Goal: Find contact information: Obtain details needed to contact an individual or organization

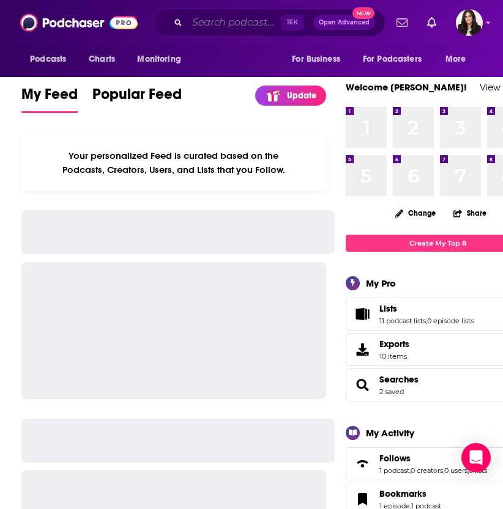
click at [200, 29] on input "Search podcasts, credits, & more..." at bounding box center [234, 23] width 94 height 20
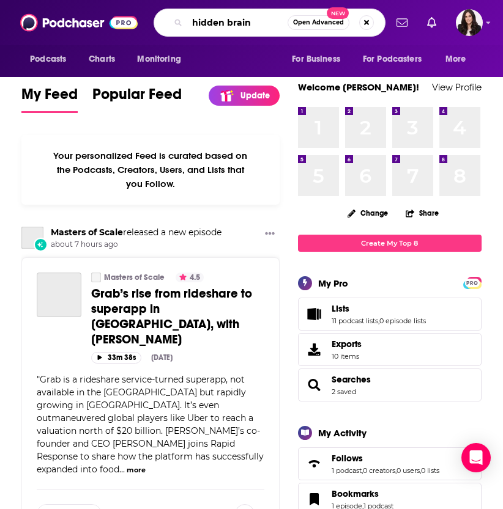
type input "hidden brain"
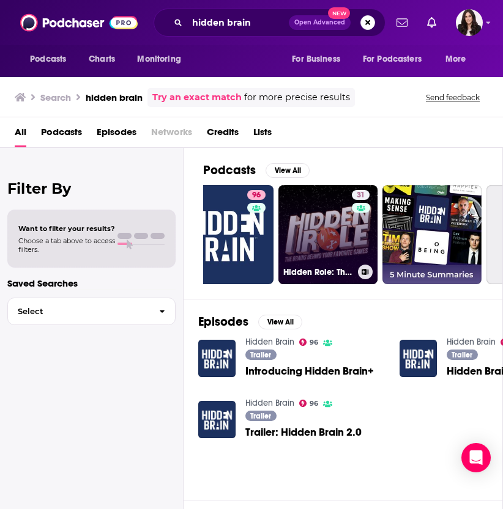
scroll to position [0, 30]
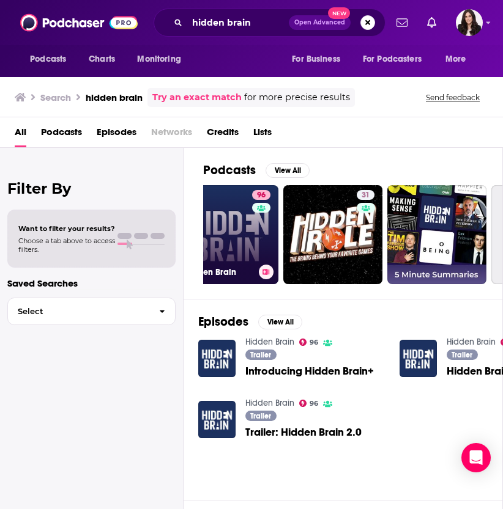
click at [243, 235] on link "96 Hidden Brain" at bounding box center [228, 234] width 99 height 99
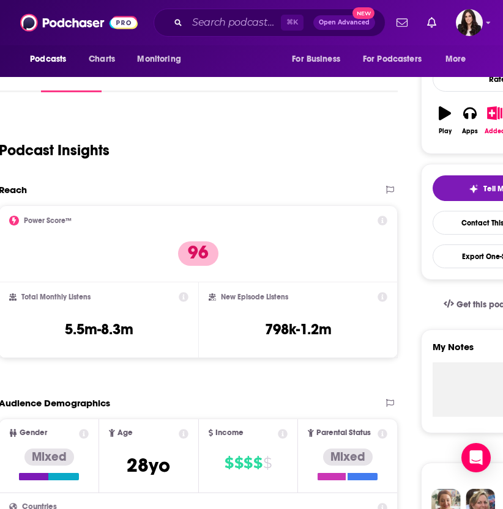
scroll to position [157, 26]
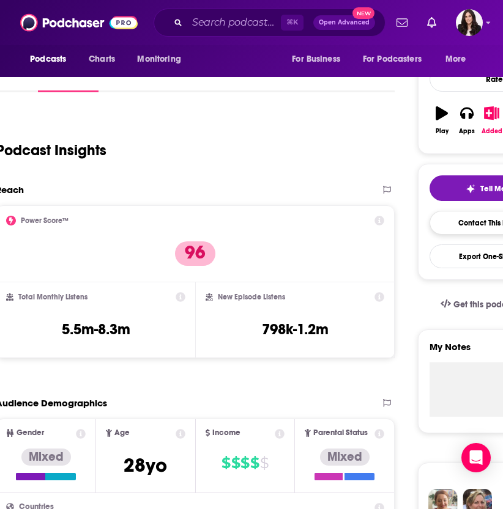
click at [476, 226] on link "Contact This Podcast" at bounding box center [494, 223] width 130 height 24
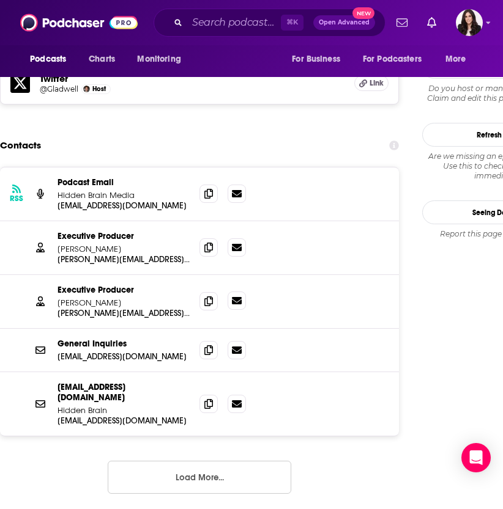
scroll to position [1302, 21]
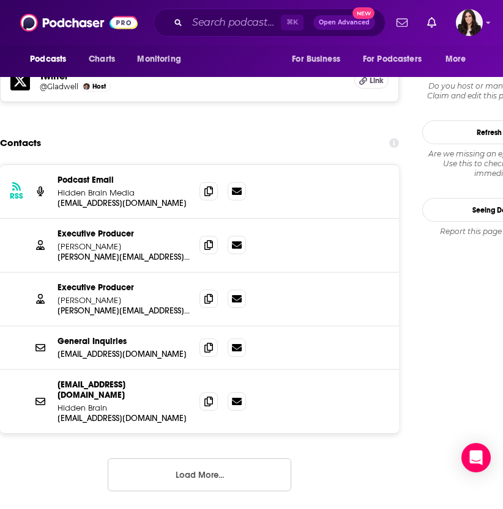
click at [174, 459] on button "Load More..." at bounding box center [199, 475] width 183 height 33
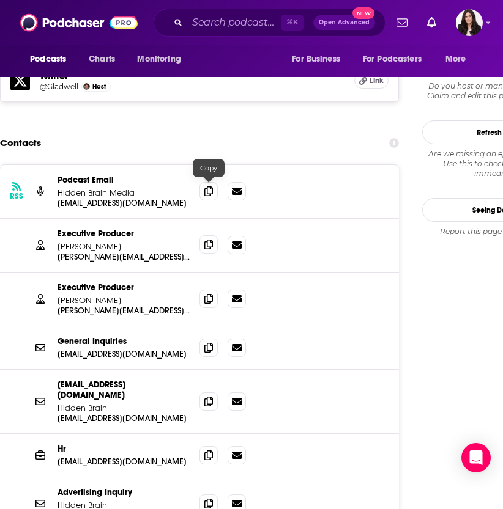
click at [212, 240] on icon at bounding box center [208, 245] width 9 height 10
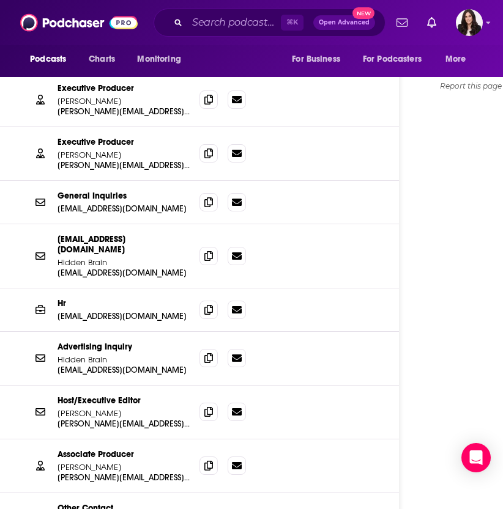
scroll to position [1449, 21]
